Goal: Task Accomplishment & Management: Manage account settings

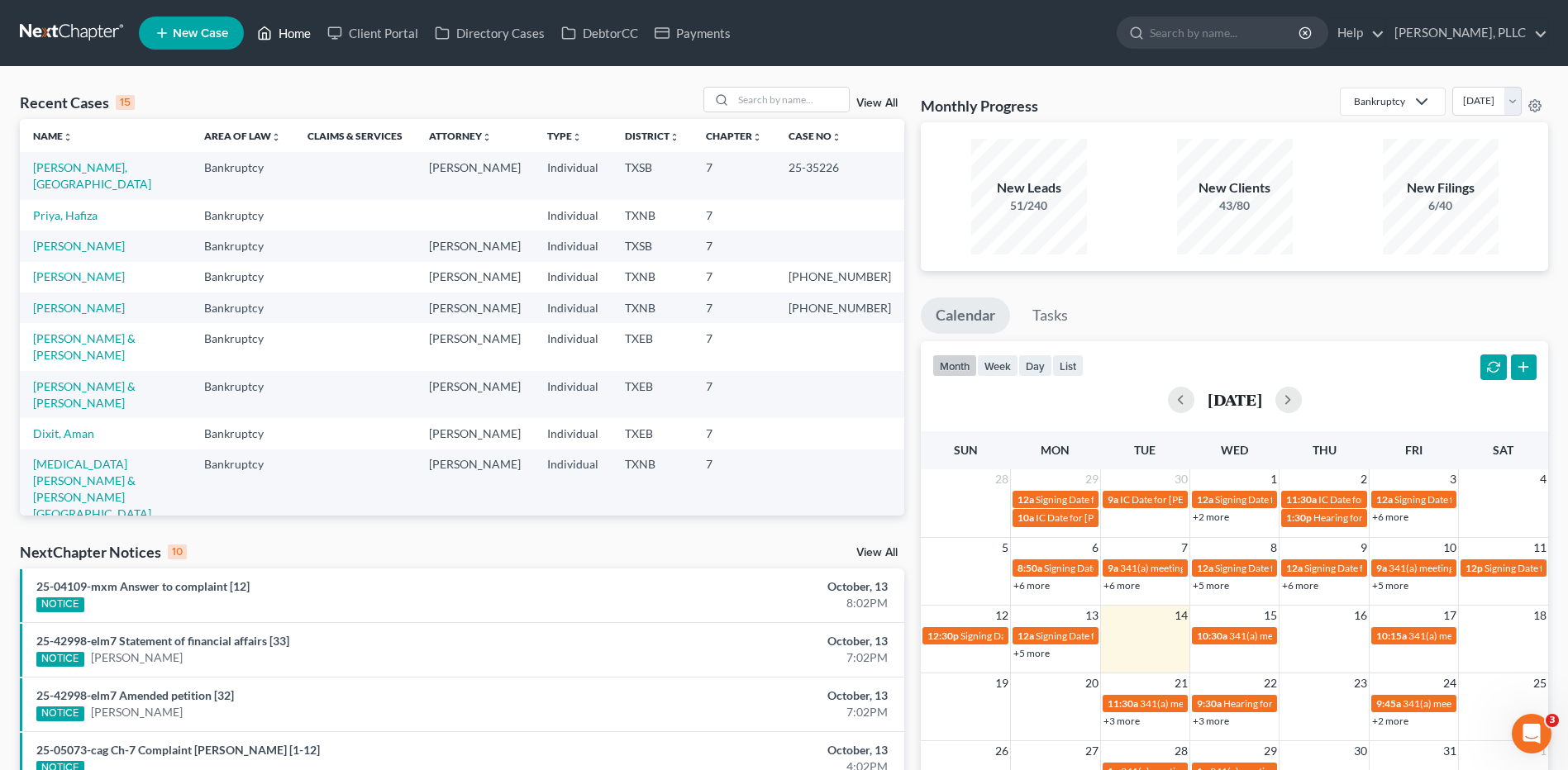
click at [302, 36] on link "Home" at bounding box center [283, 33] width 71 height 29
click at [814, 97] on input "search" at bounding box center [791, 100] width 116 height 24
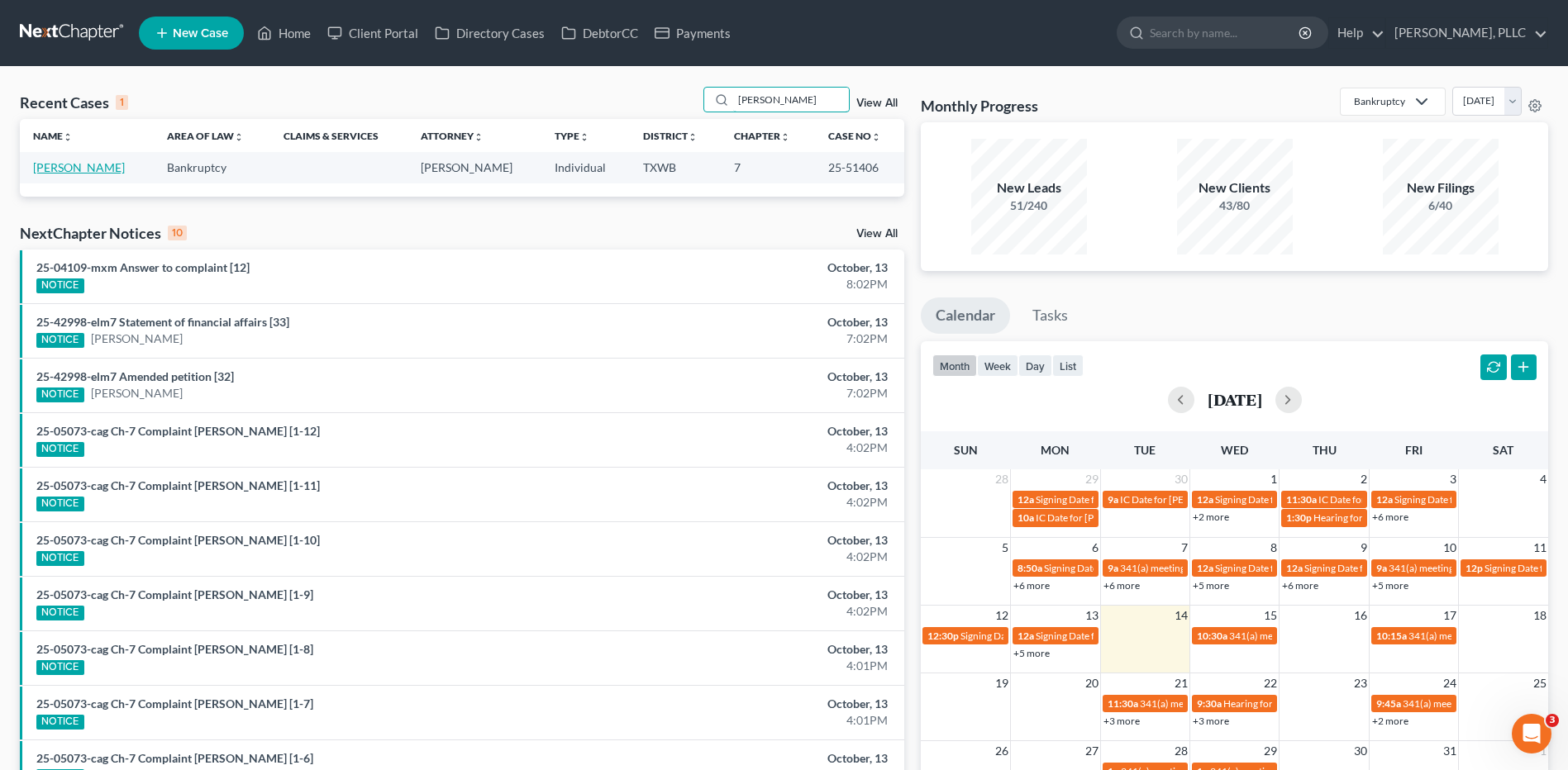
type input "[PERSON_NAME]"
click at [67, 170] on link "[PERSON_NAME]" at bounding box center [79, 167] width 92 height 14
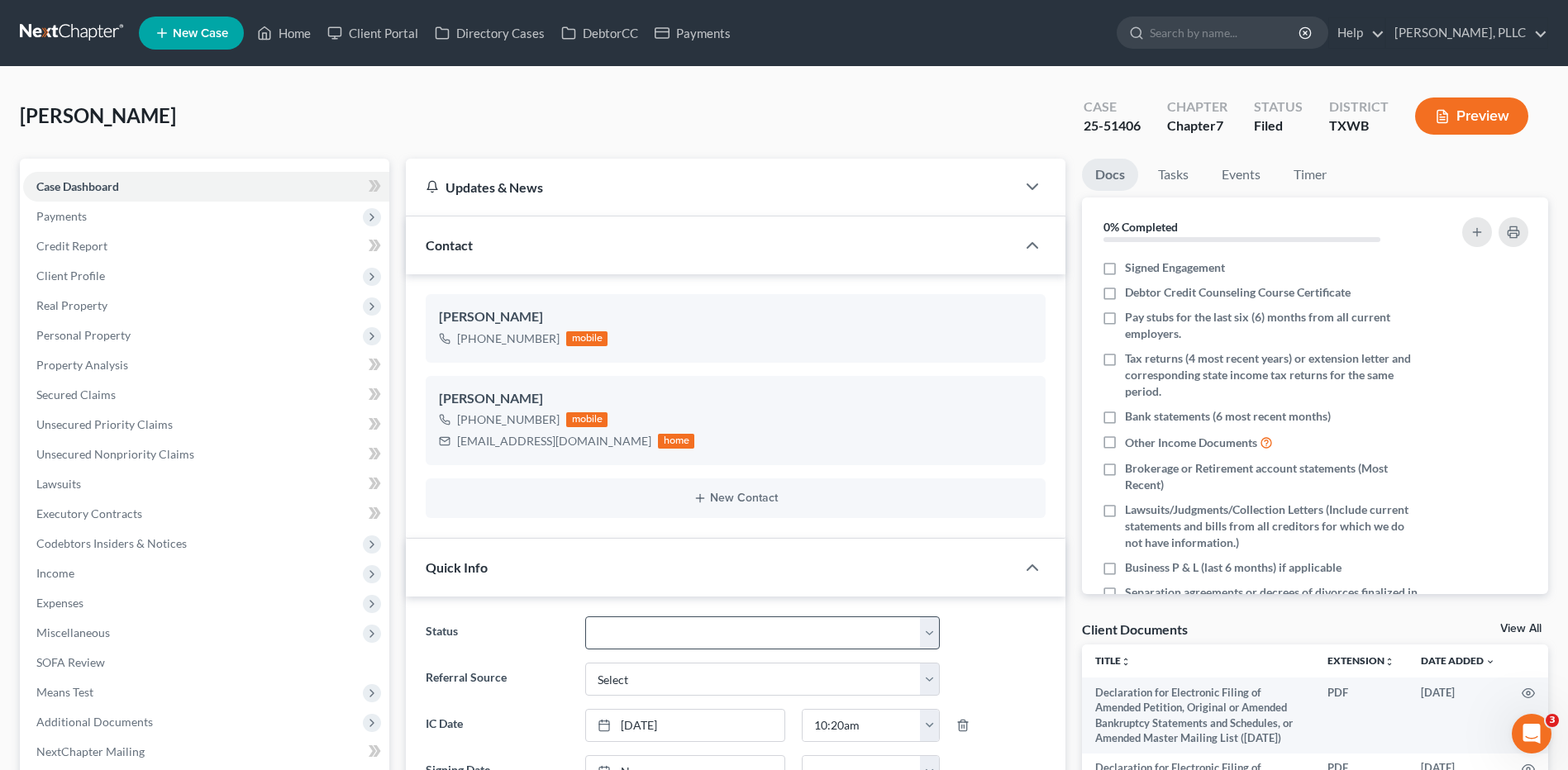
scroll to position [6265, 0]
click at [80, 216] on span "Payments" at bounding box center [61, 215] width 50 height 14
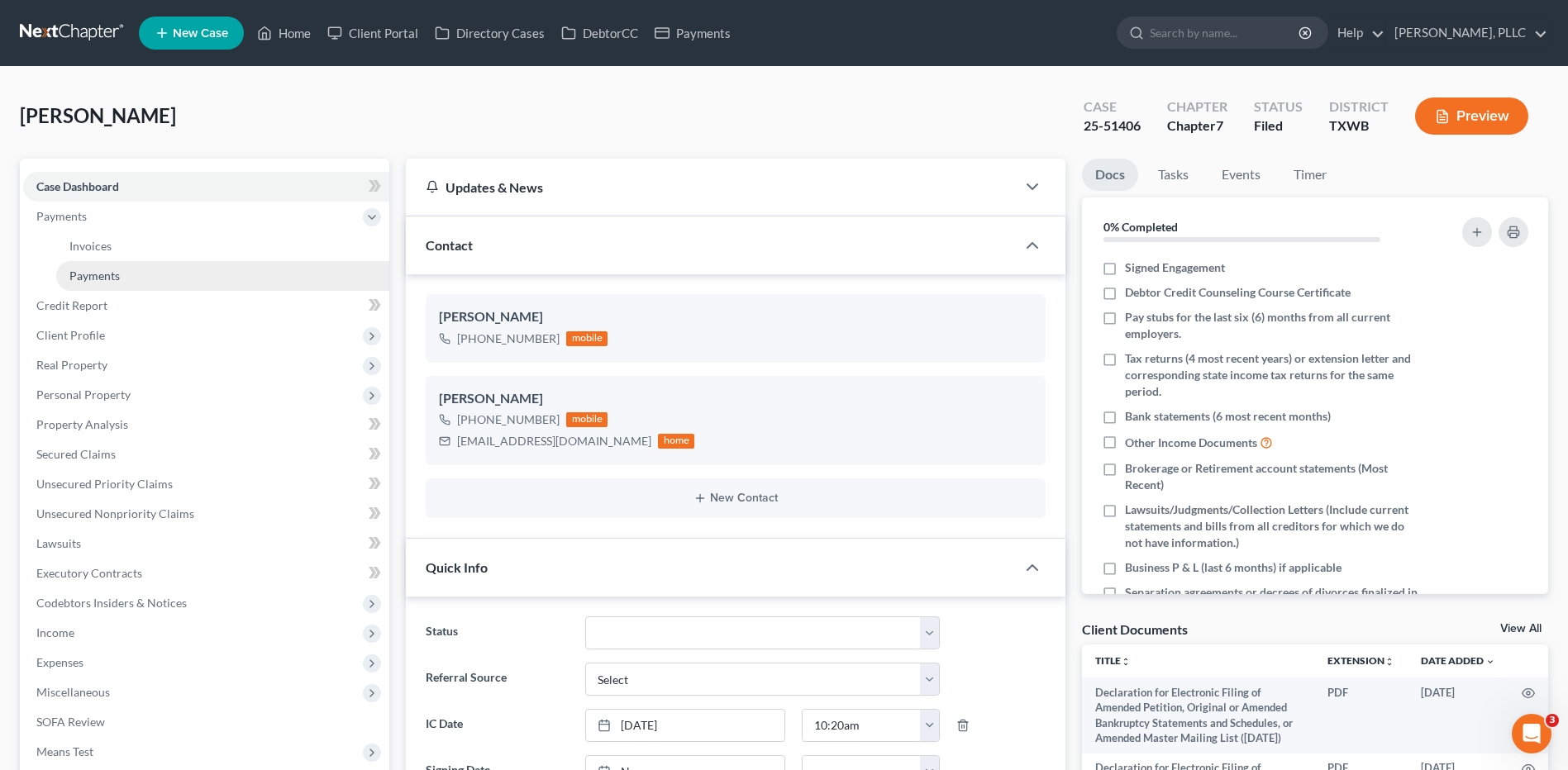
click at [86, 278] on span "Payments" at bounding box center [94, 275] width 50 height 14
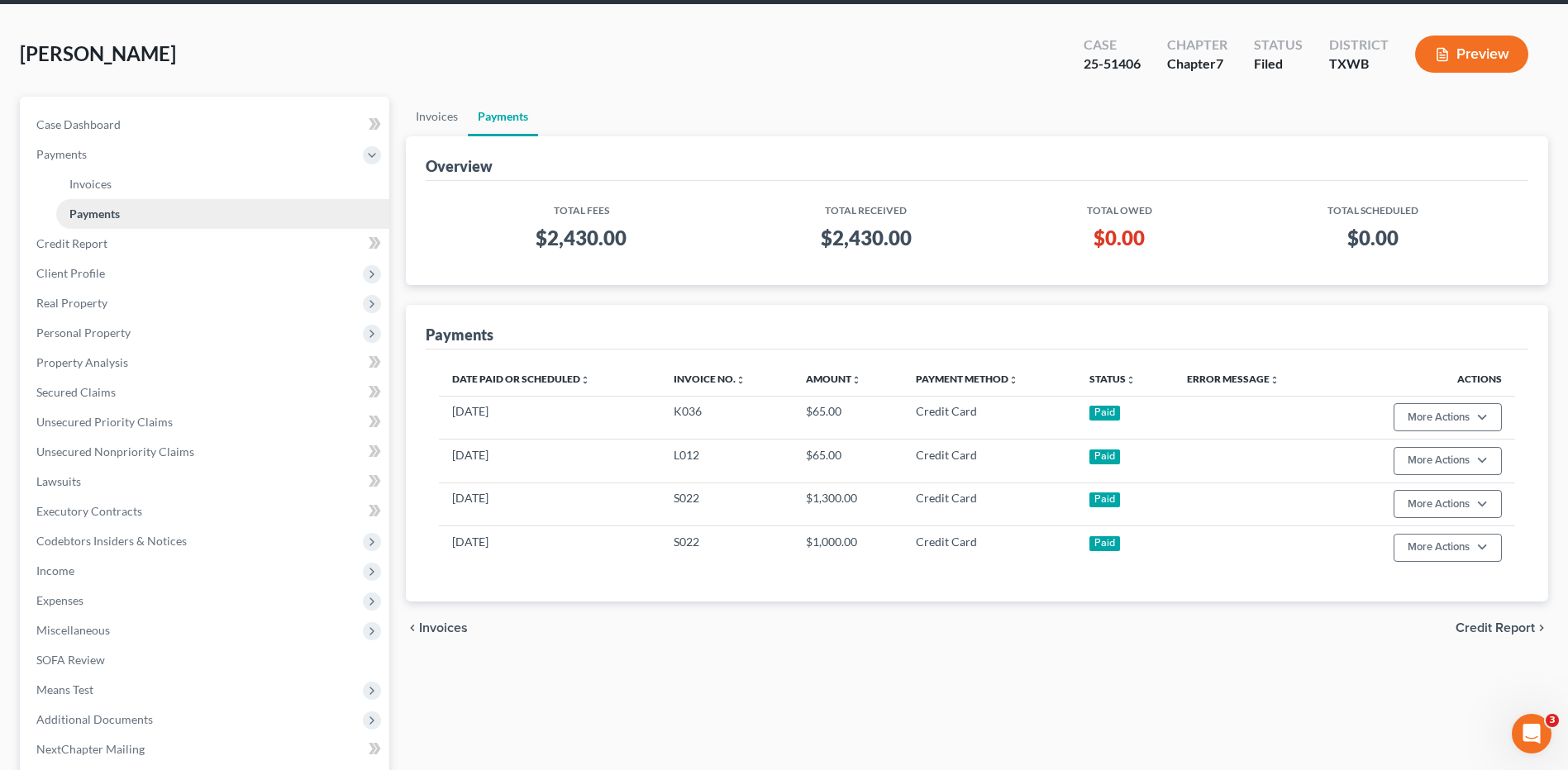
scroll to position [184, 0]
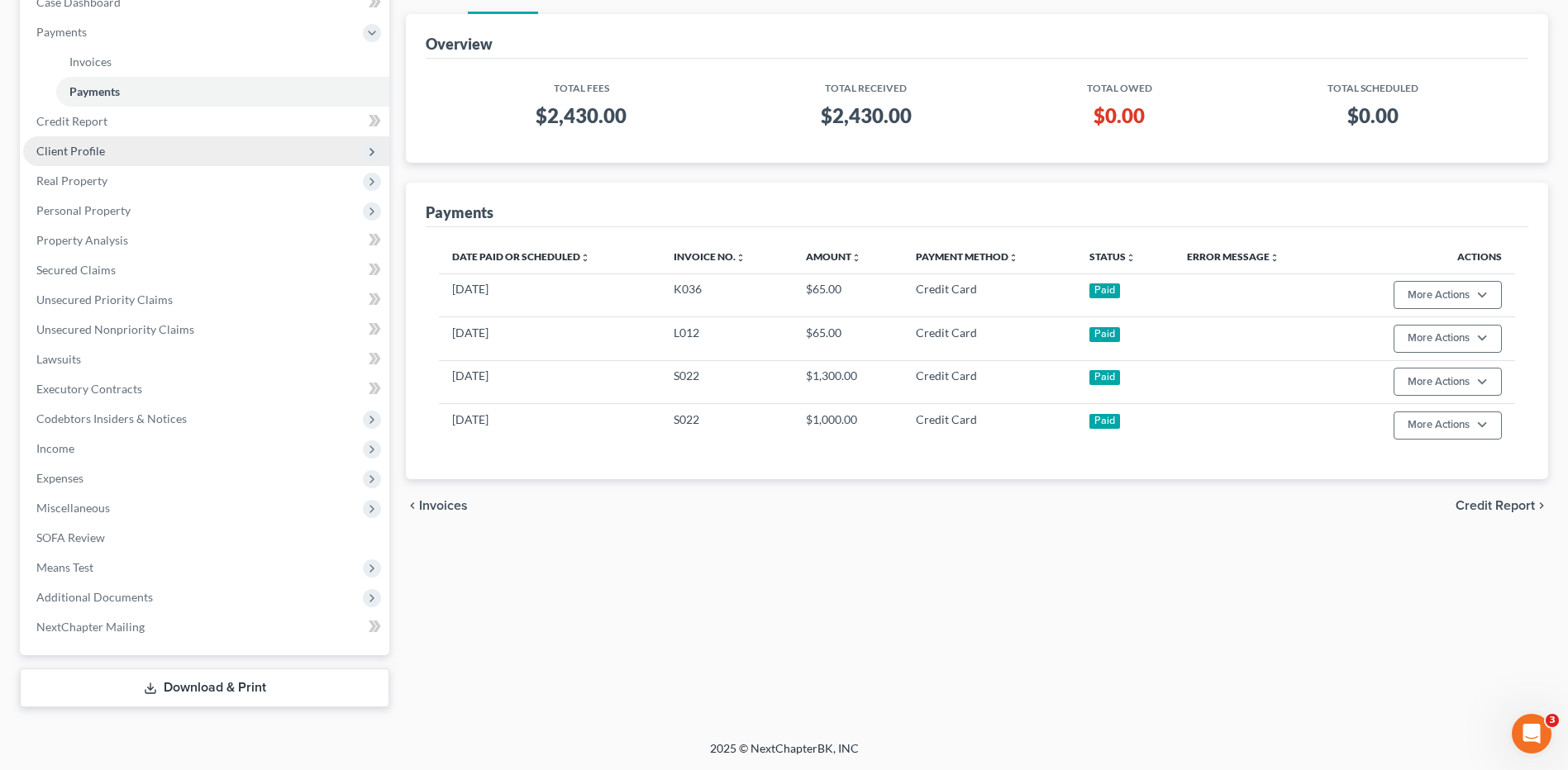
click at [88, 155] on span "Client Profile" at bounding box center [71, 150] width 69 height 14
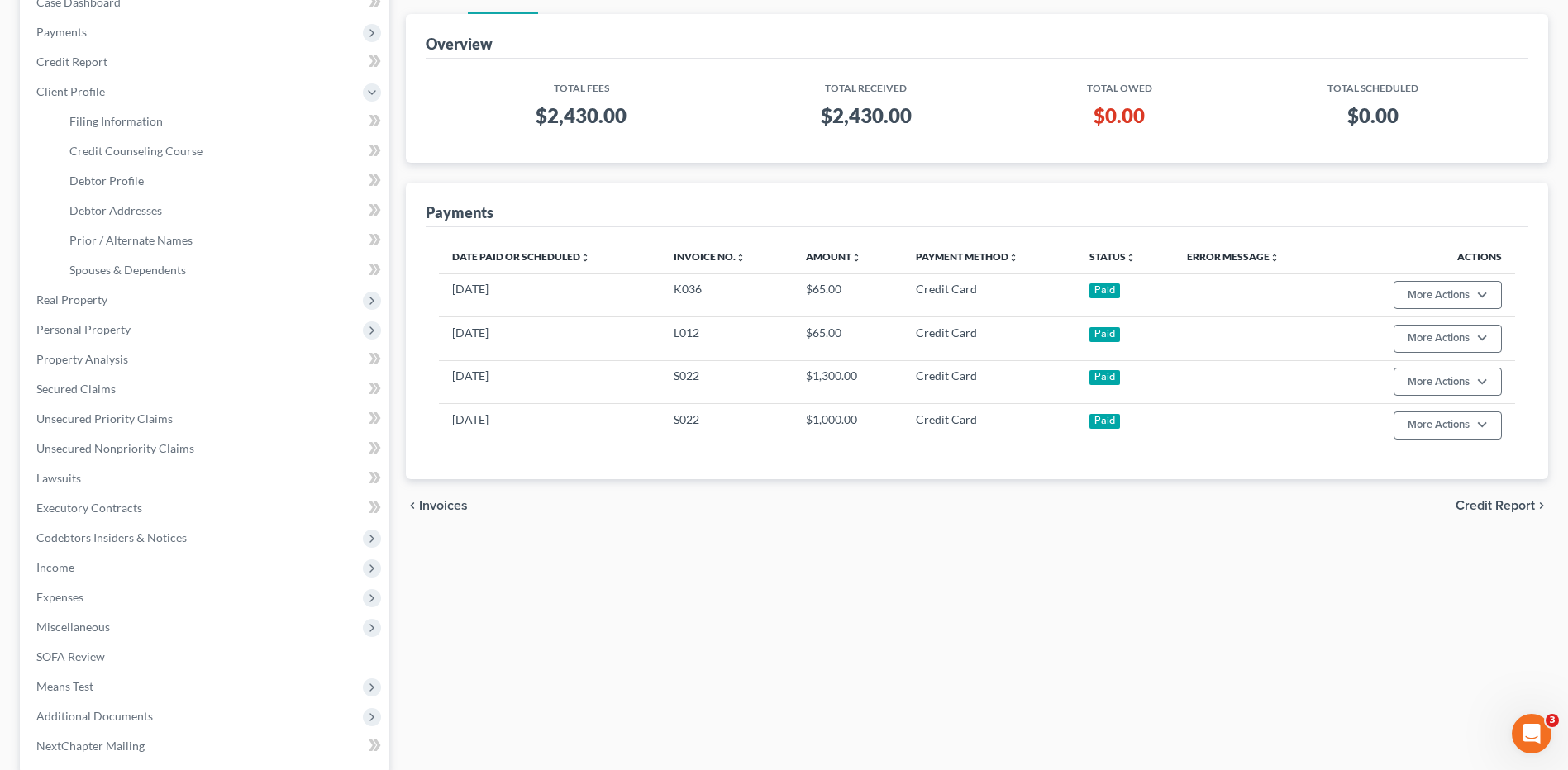
scroll to position [0, 0]
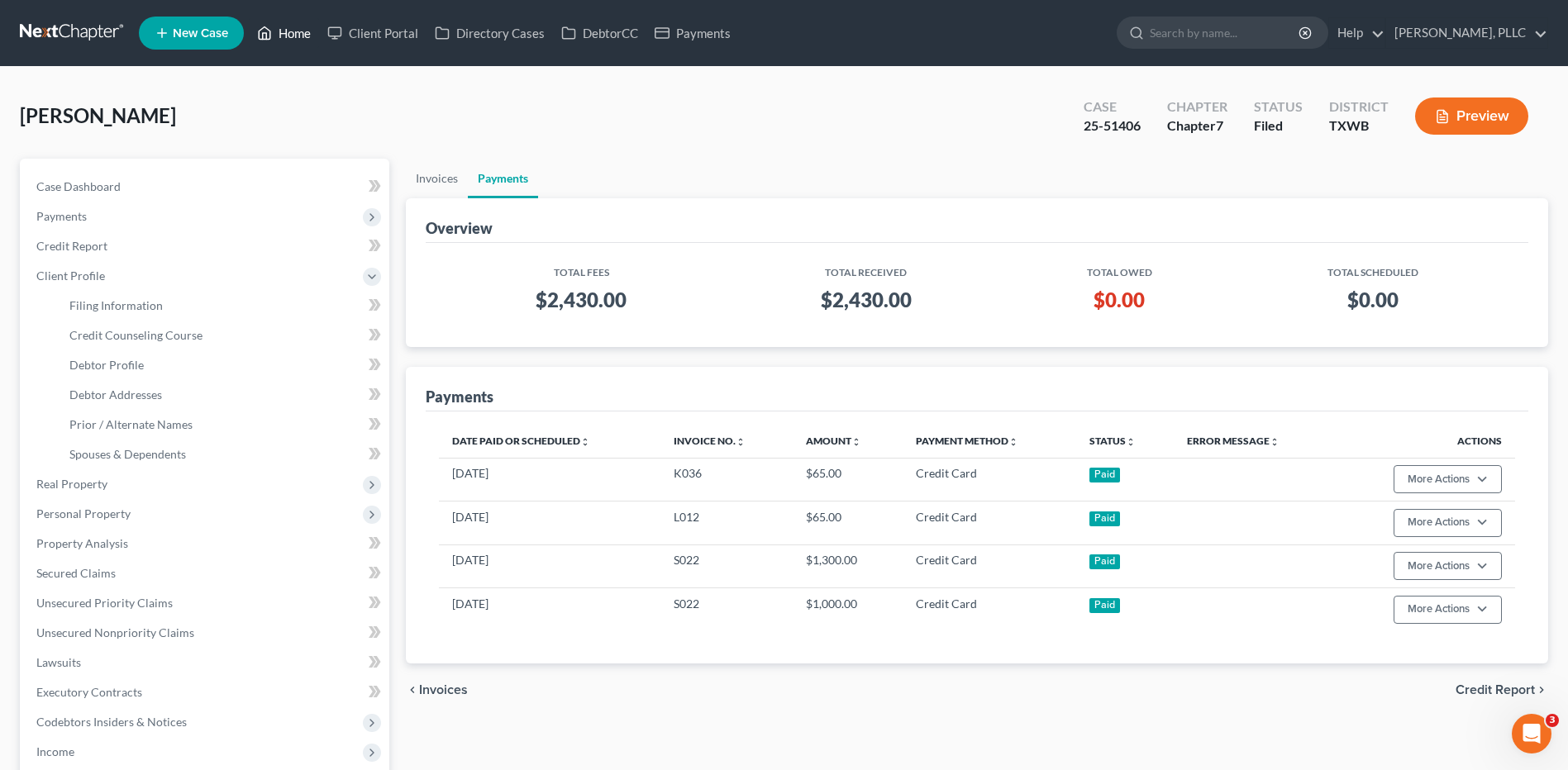
click at [288, 31] on link "Home" at bounding box center [283, 33] width 71 height 29
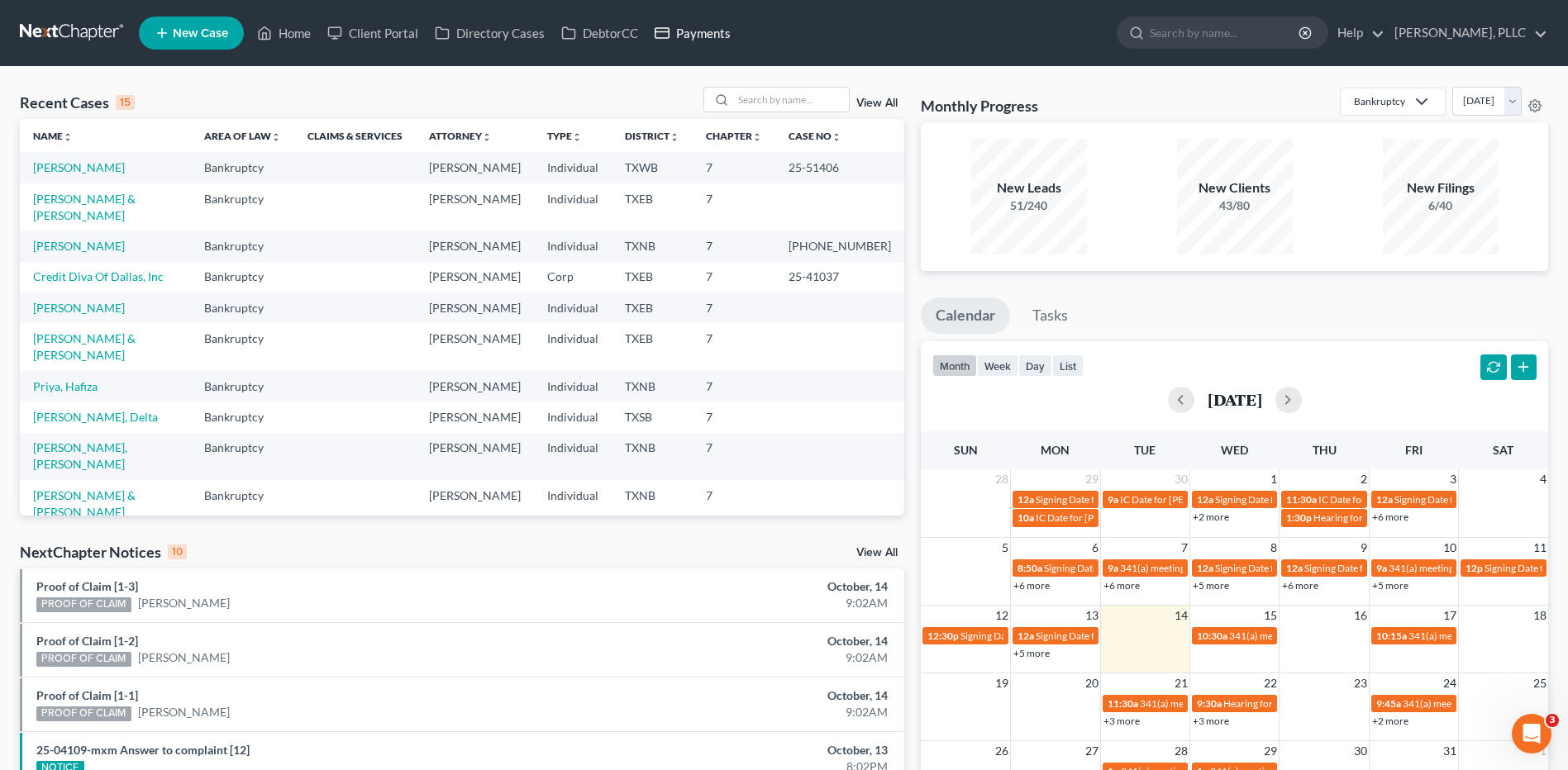
click at [670, 28] on link "Payments" at bounding box center [692, 33] width 93 height 29
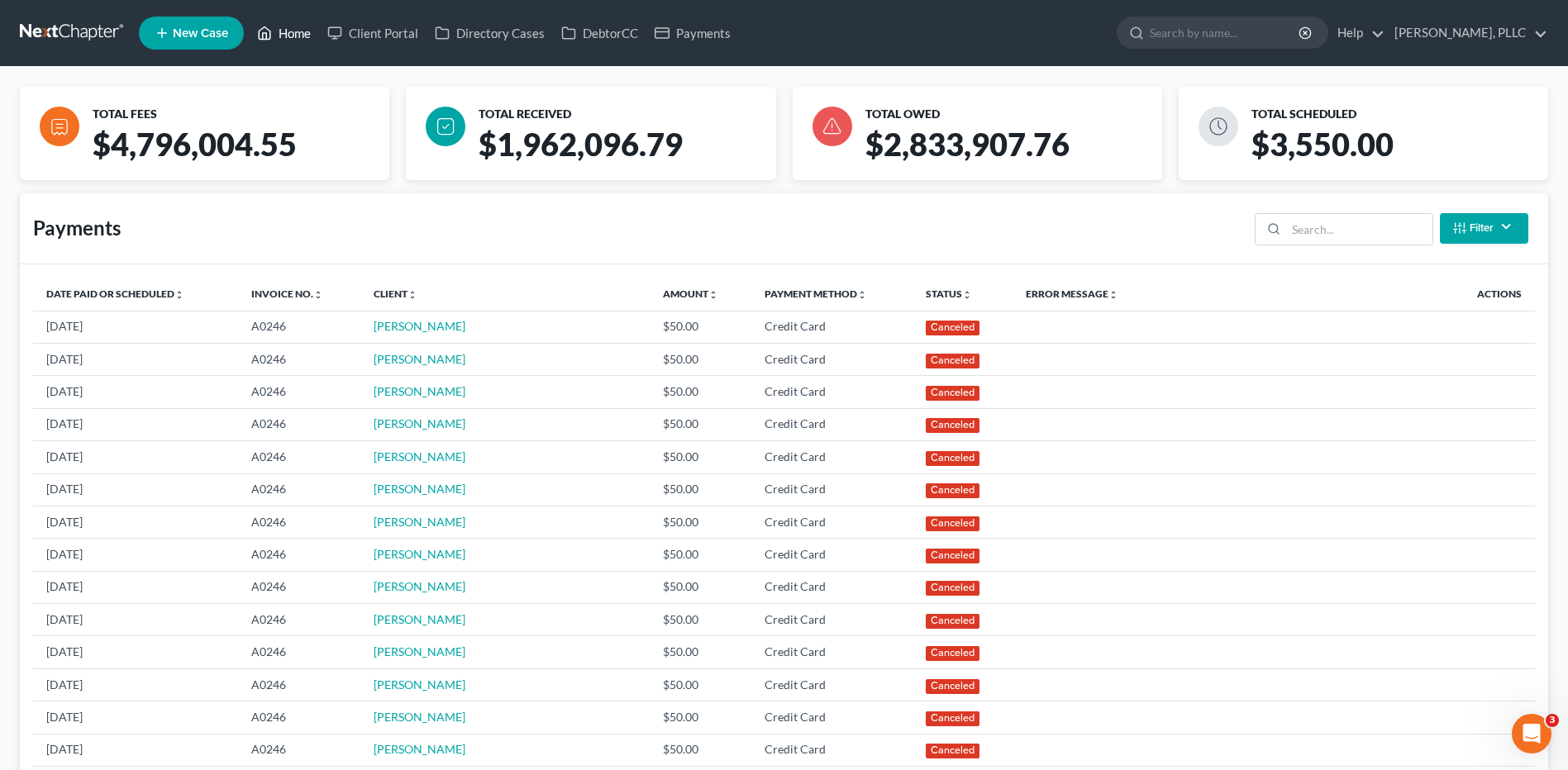
click at [278, 39] on link "Home" at bounding box center [283, 33] width 71 height 29
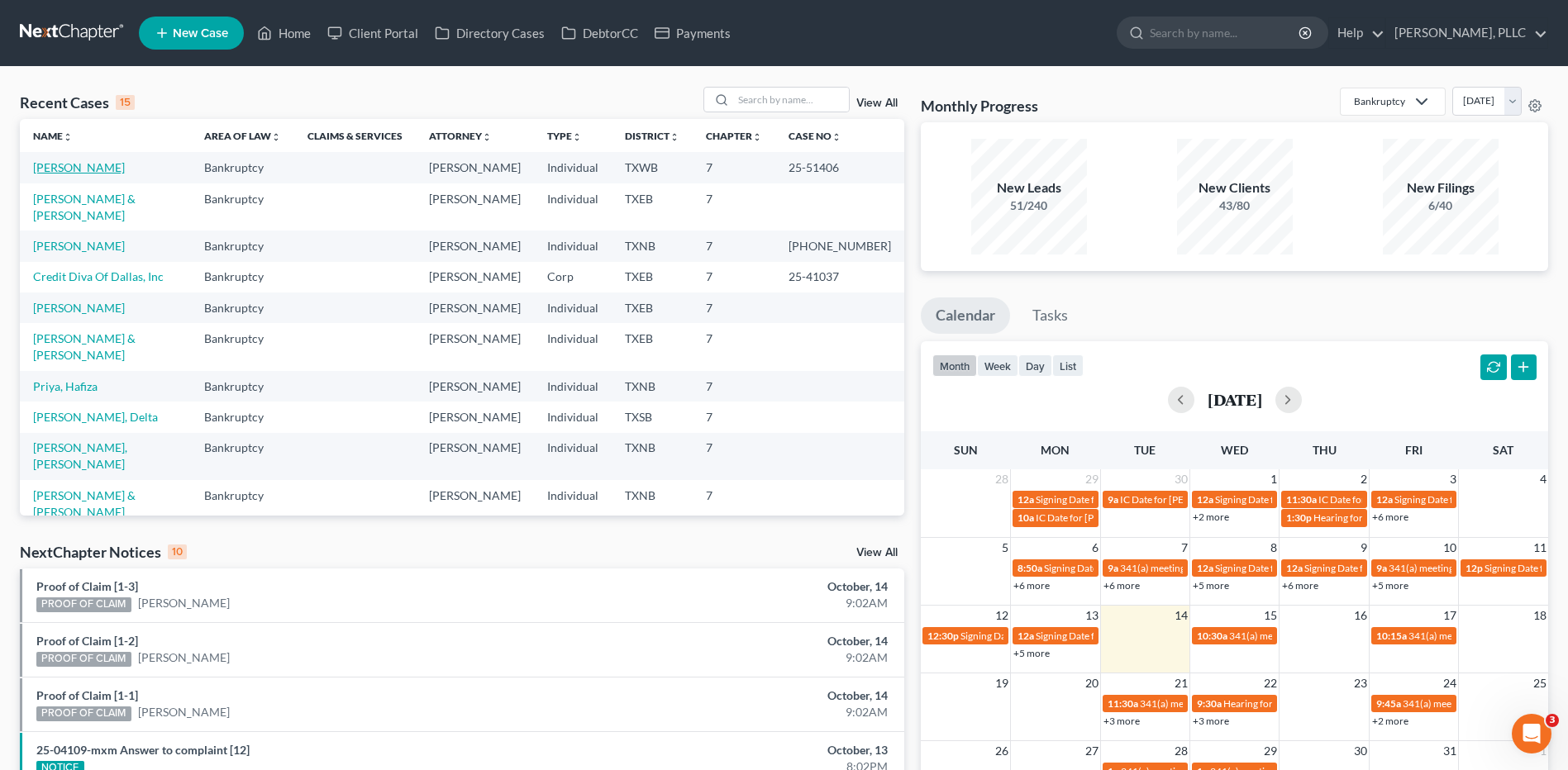
click at [93, 174] on link "[PERSON_NAME]" at bounding box center [79, 167] width 92 height 14
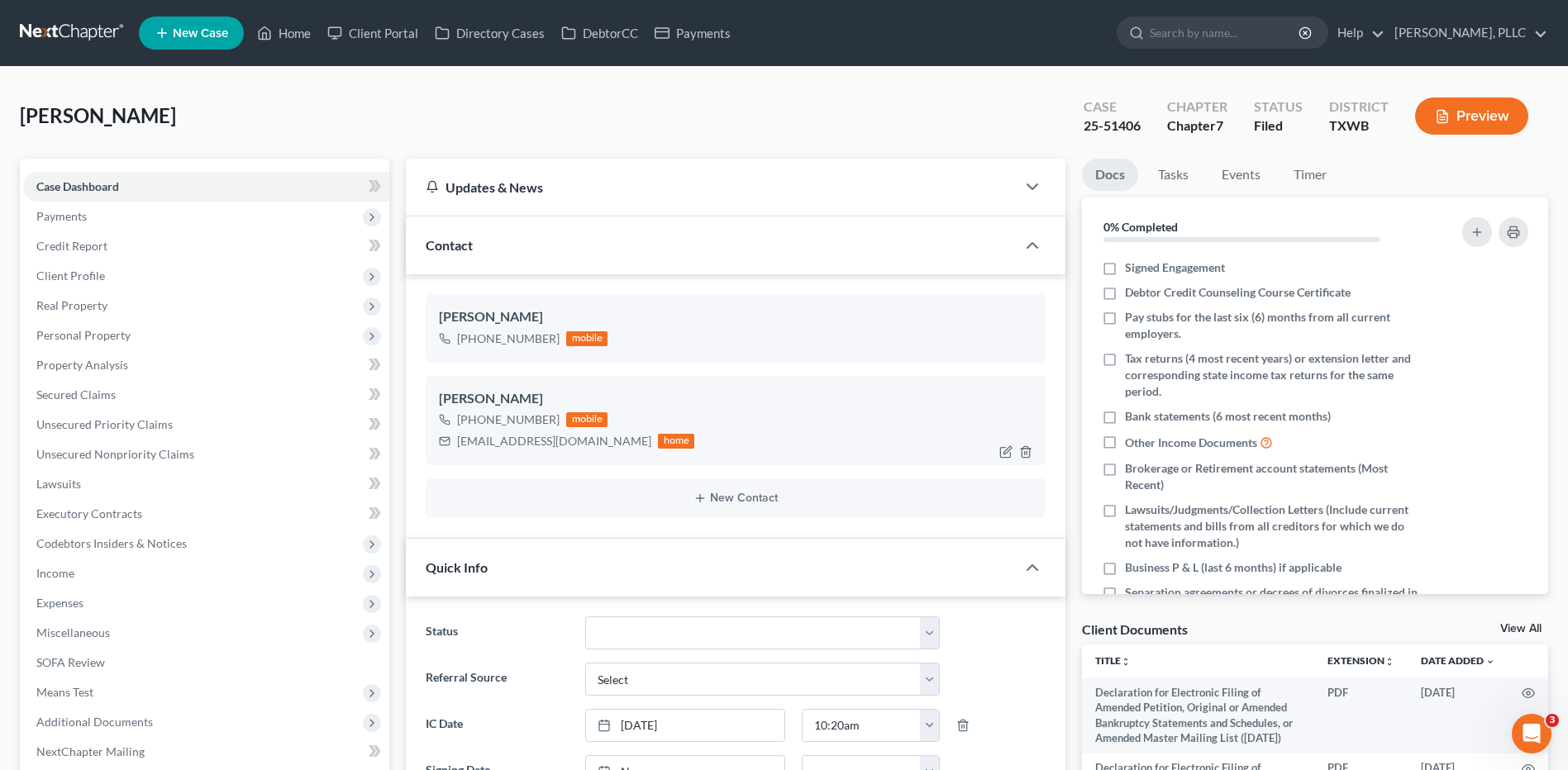
scroll to position [6265, 0]
drag, startPoint x: 589, startPoint y: 443, endPoint x: 458, endPoint y: 451, distance: 131.2
click at [458, 451] on div "[EMAIL_ADDRESS][DOMAIN_NAME] home" at bounding box center [567, 441] width 256 height 21
copy div "[EMAIL_ADDRESS][DOMAIN_NAME]"
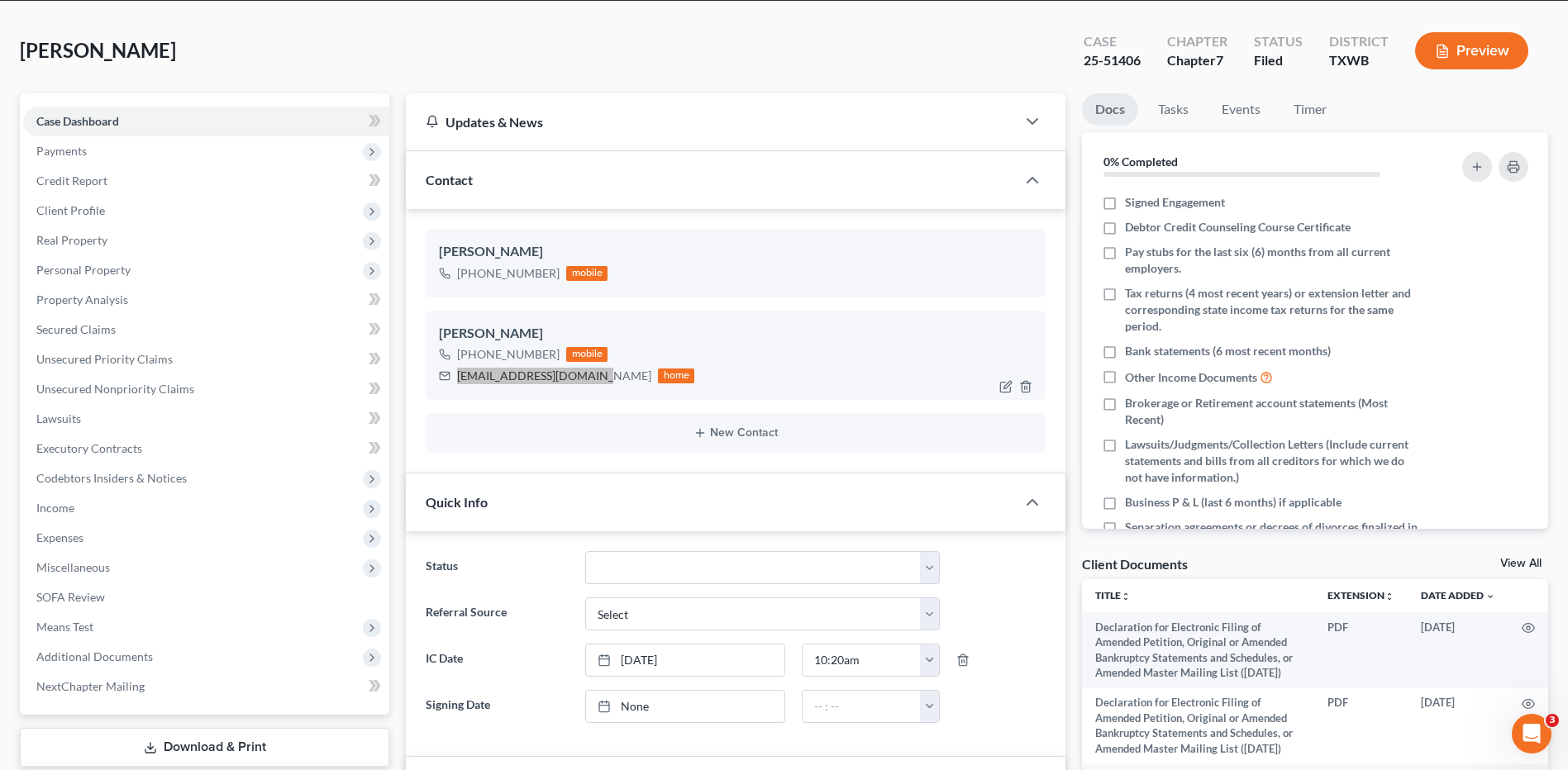
scroll to position [331, 0]
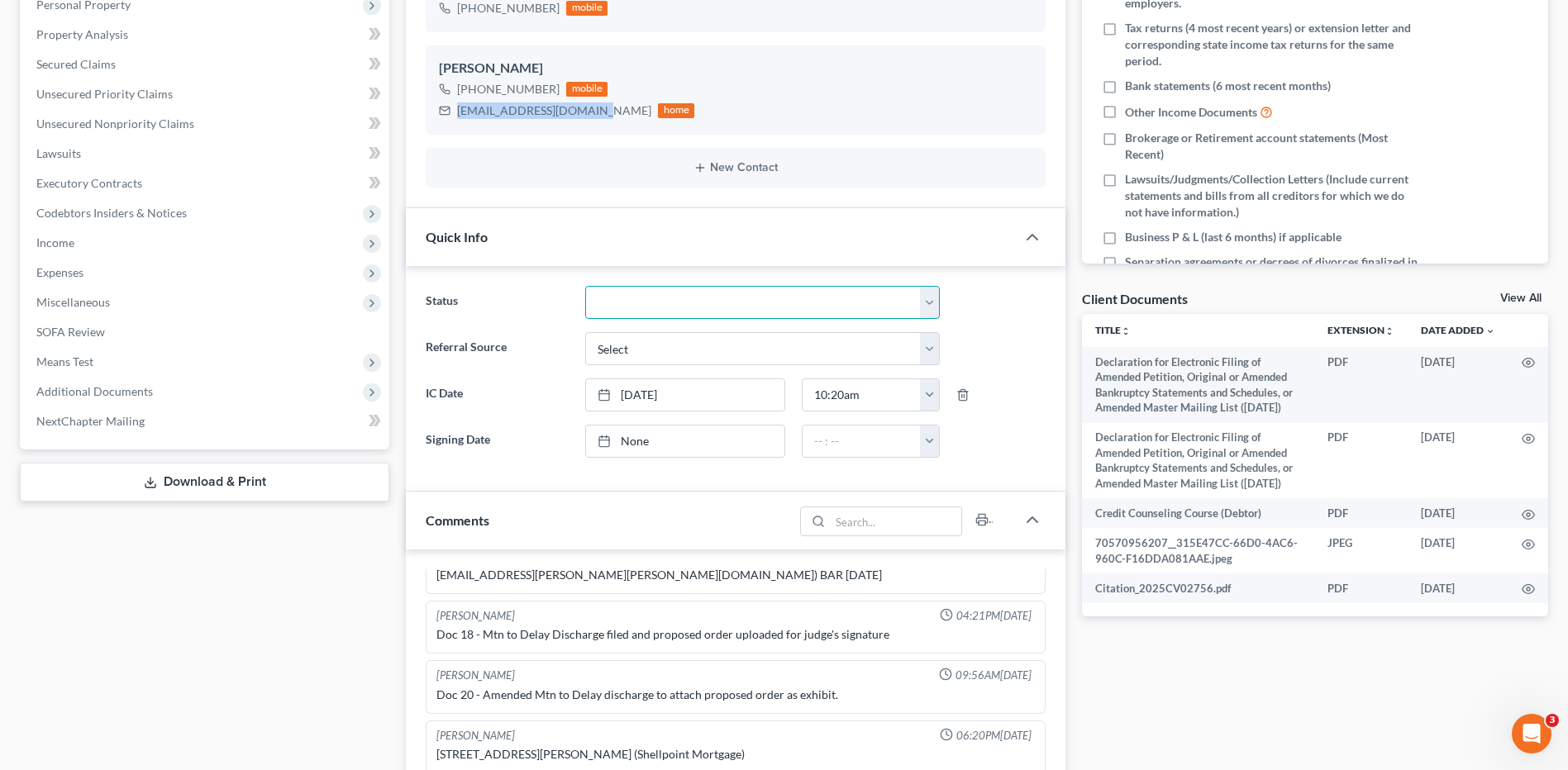
click at [924, 306] on select "Appellate Phase Case Closed Dead File Demand Letter Phase Discharged Discharge …" at bounding box center [762, 302] width 355 height 33
select select "4"
click at [585, 286] on select "Appellate Phase Case Closed Dead File Demand Letter Phase Discharged Discharge …" at bounding box center [762, 302] width 355 height 33
click at [608, 396] on icon at bounding box center [604, 395] width 13 height 13
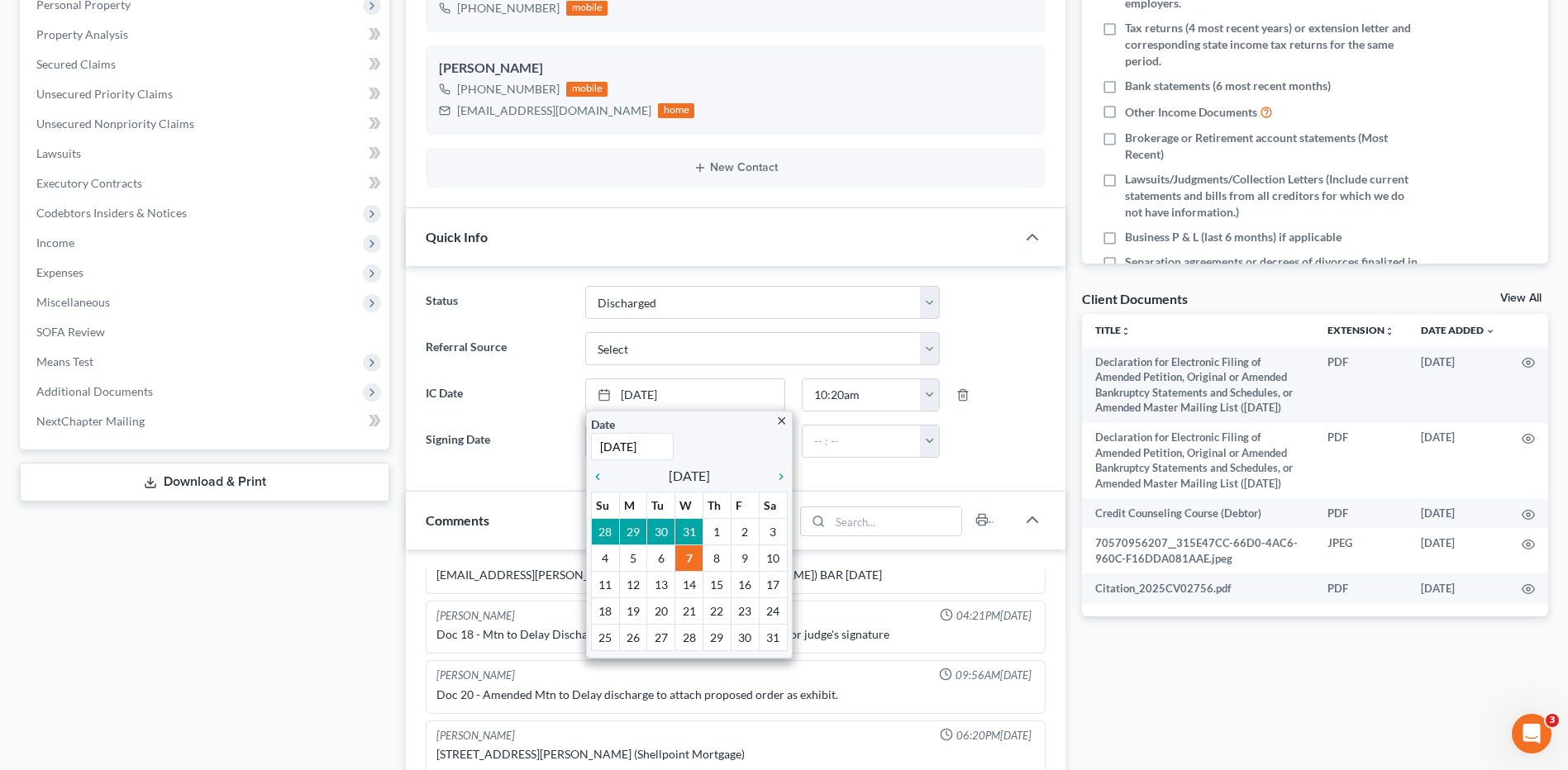
click at [507, 445] on label "Signing Date" at bounding box center [496, 441] width 159 height 33
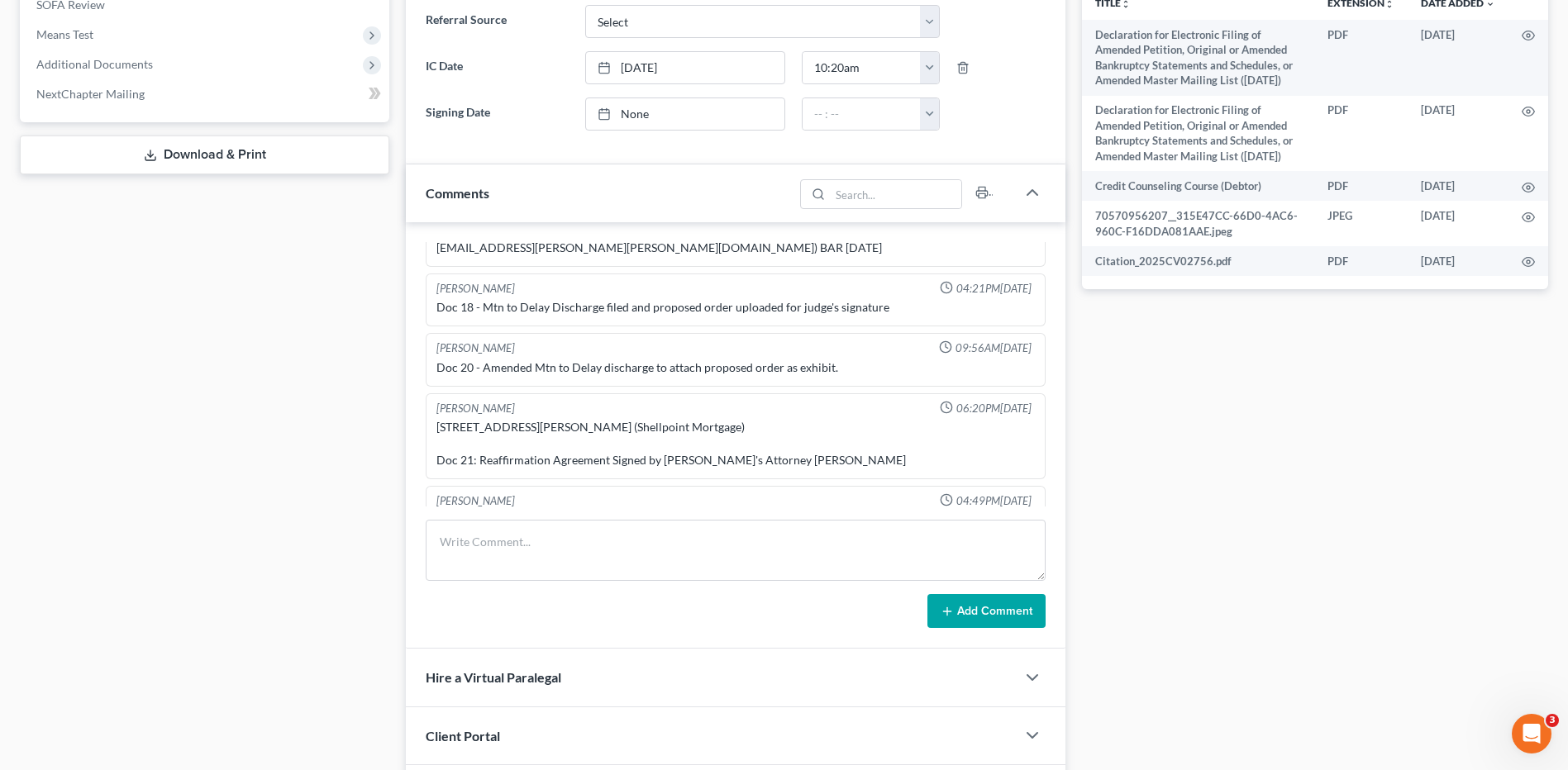
scroll to position [661, 0]
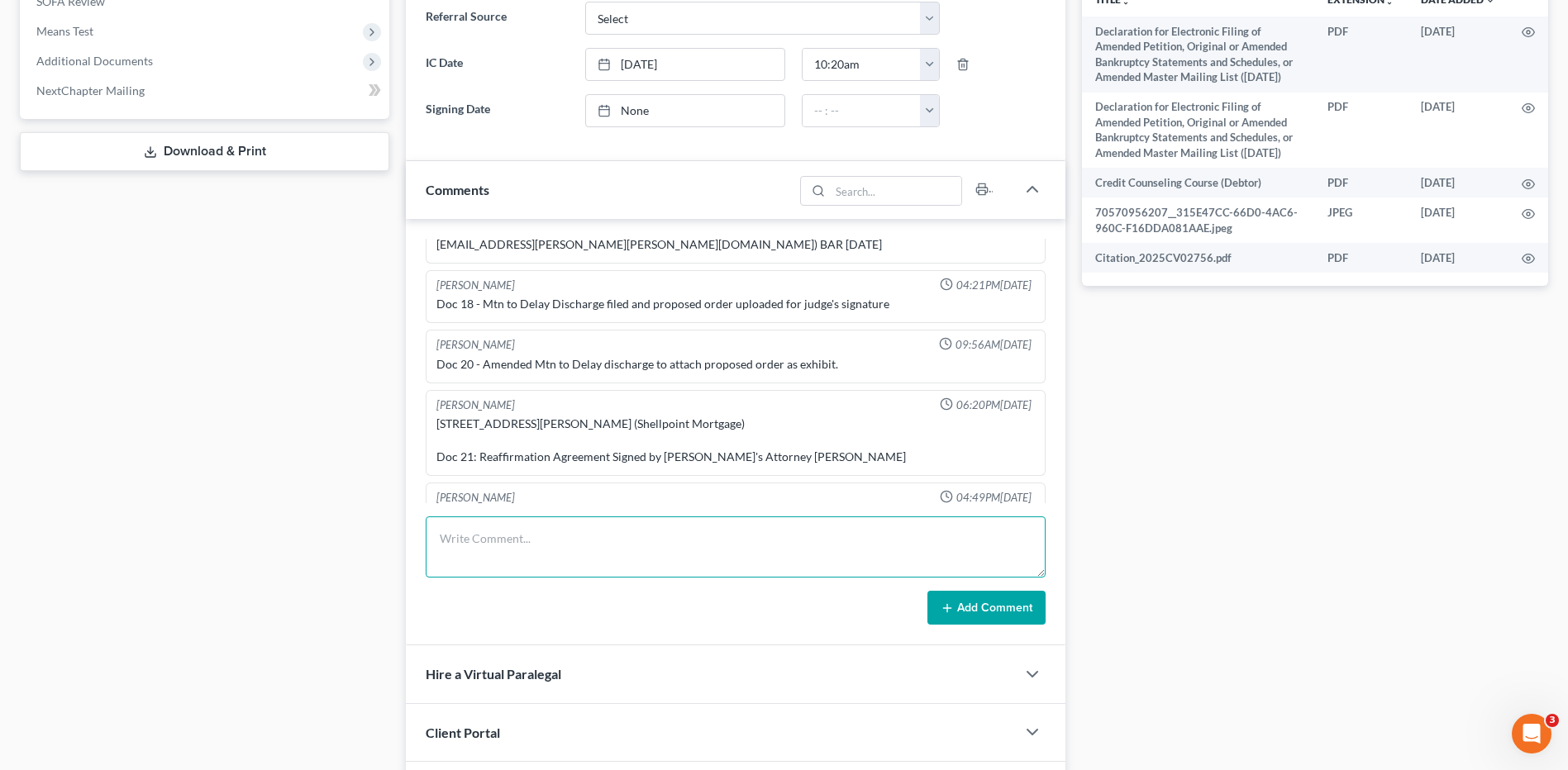
click at [503, 541] on textarea at bounding box center [735, 546] width 620 height 61
click at [601, 536] on textarea "Send Discharge email to client" at bounding box center [735, 546] width 620 height 61
type textarea "Send Discharge email to client doc. 24."
click at [988, 611] on button "Add Comment" at bounding box center [986, 609] width 118 height 35
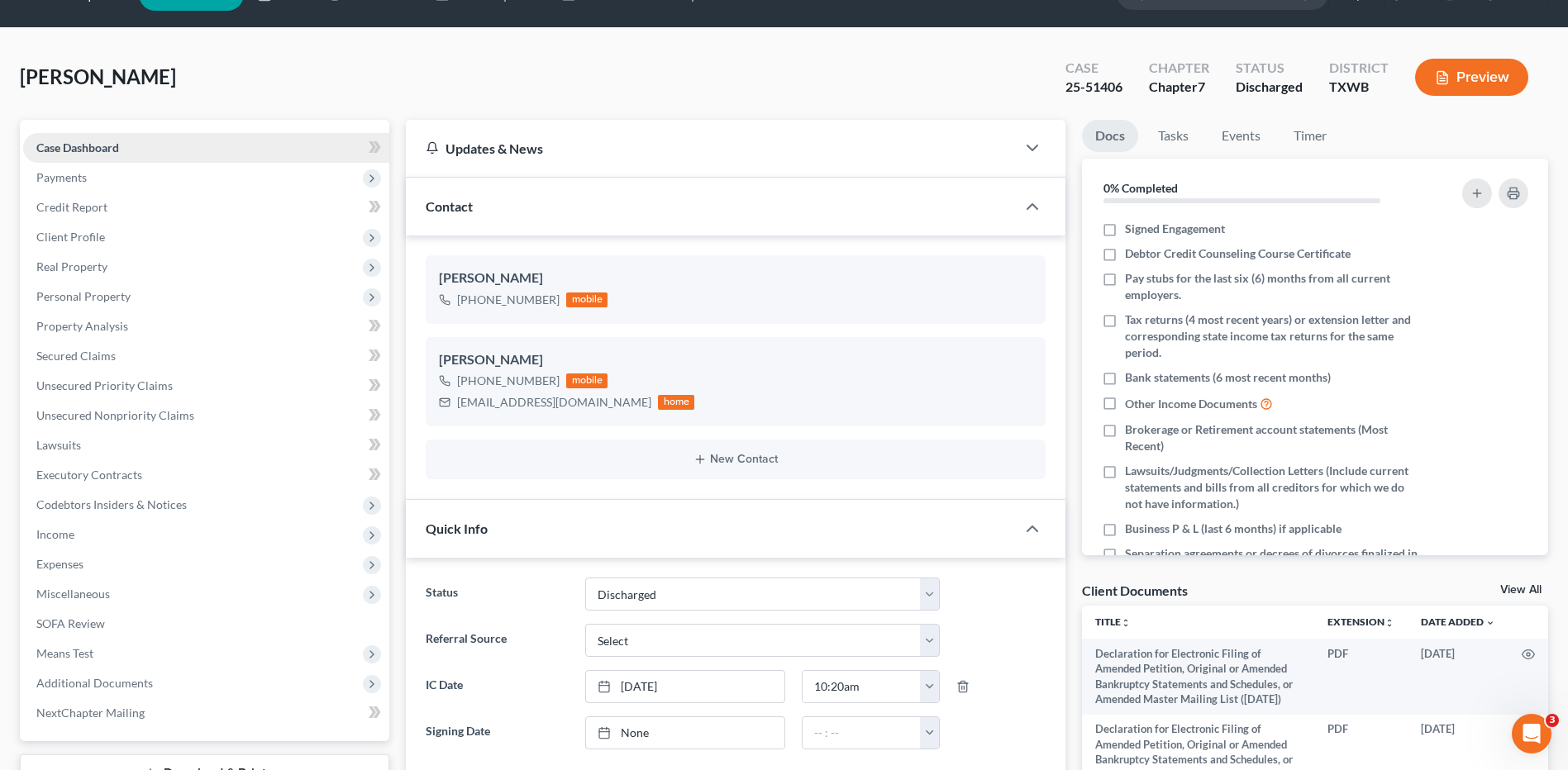
scroll to position [0, 0]
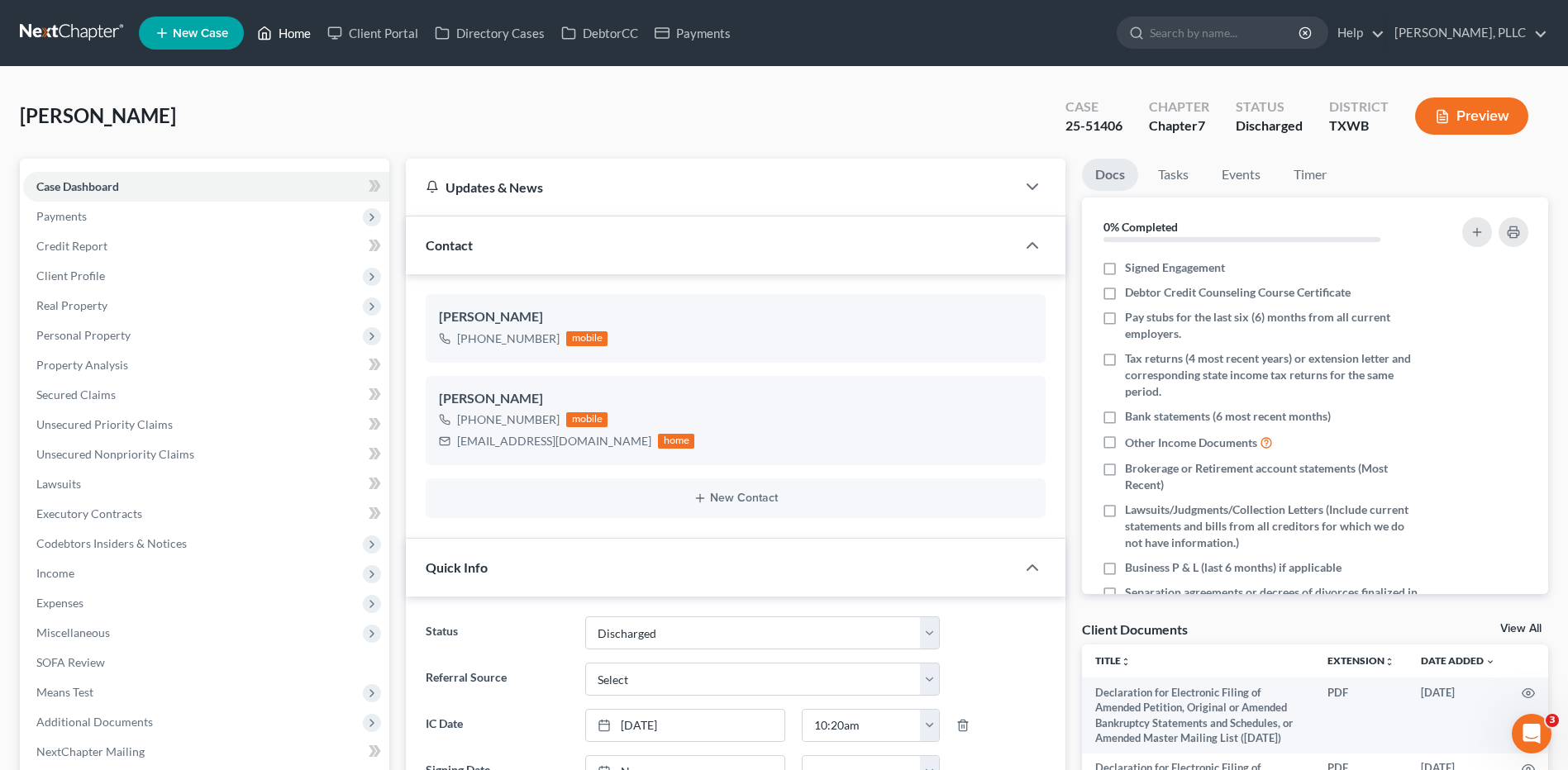
click at [300, 34] on link "Home" at bounding box center [283, 33] width 71 height 29
